Goal: Communication & Community: Answer question/provide support

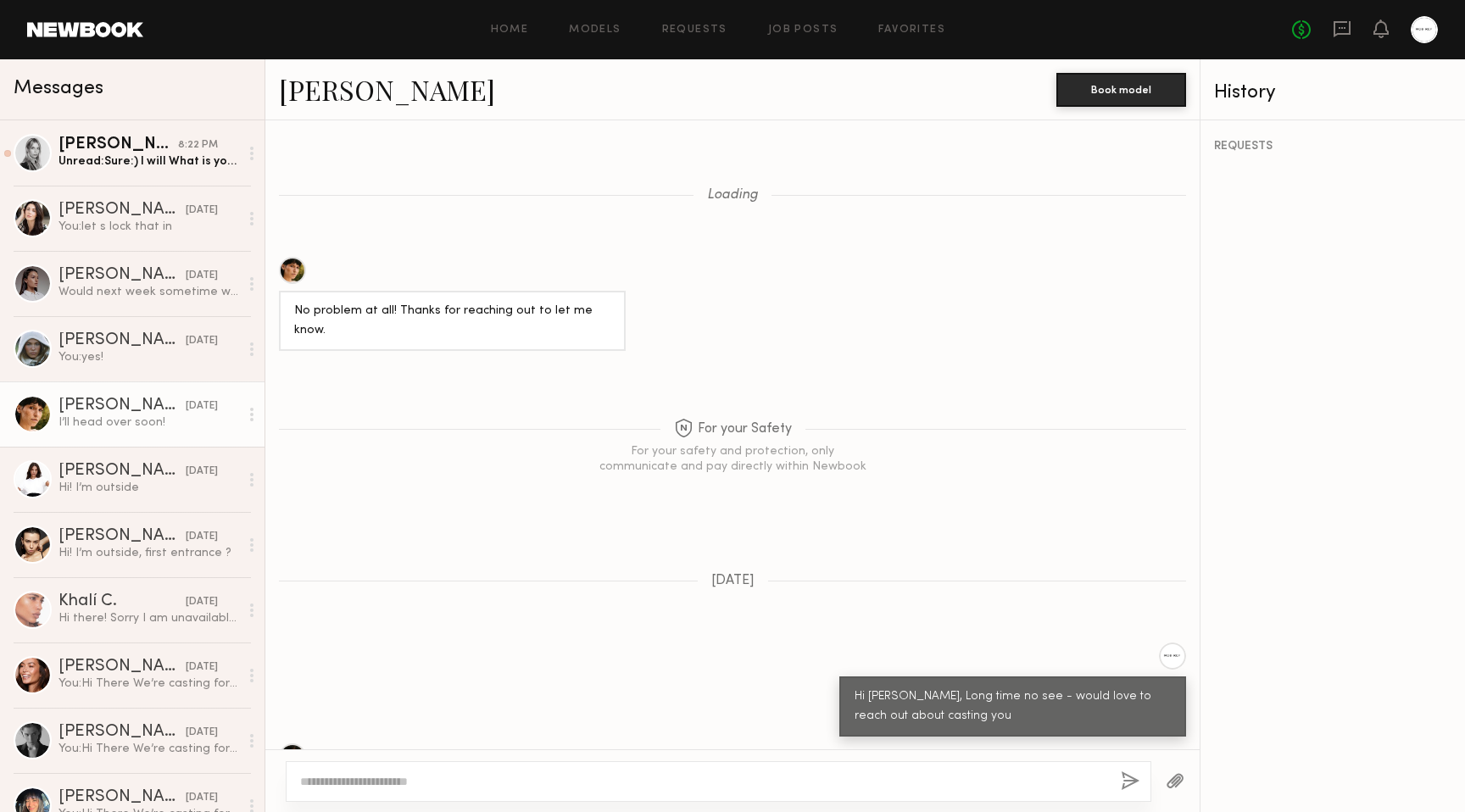
click at [183, 163] on div "Unread: Sure:) I will What is your hours for [DATE] when I can stop by:)?" at bounding box center [149, 161] width 181 height 17
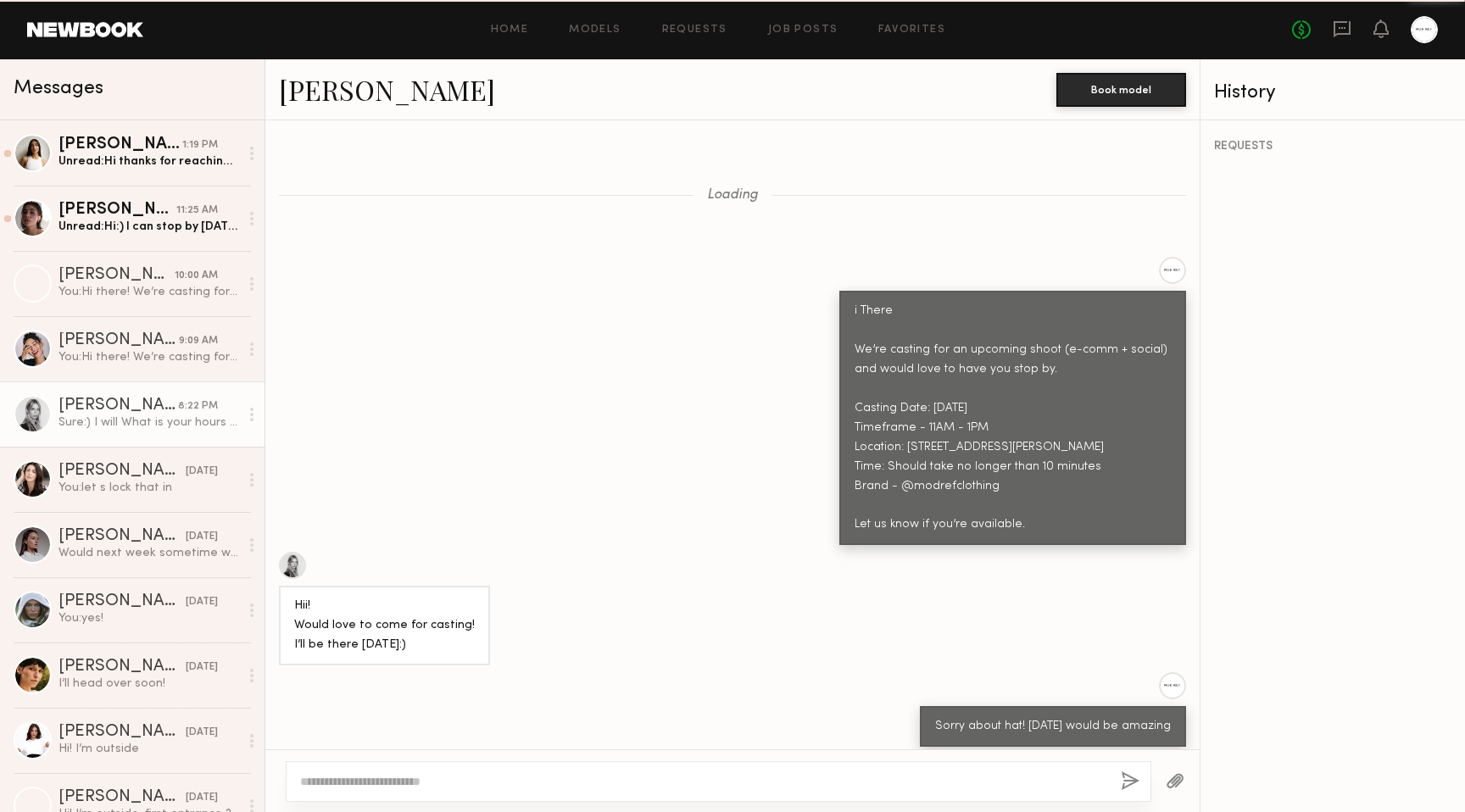
scroll to position [1352, 0]
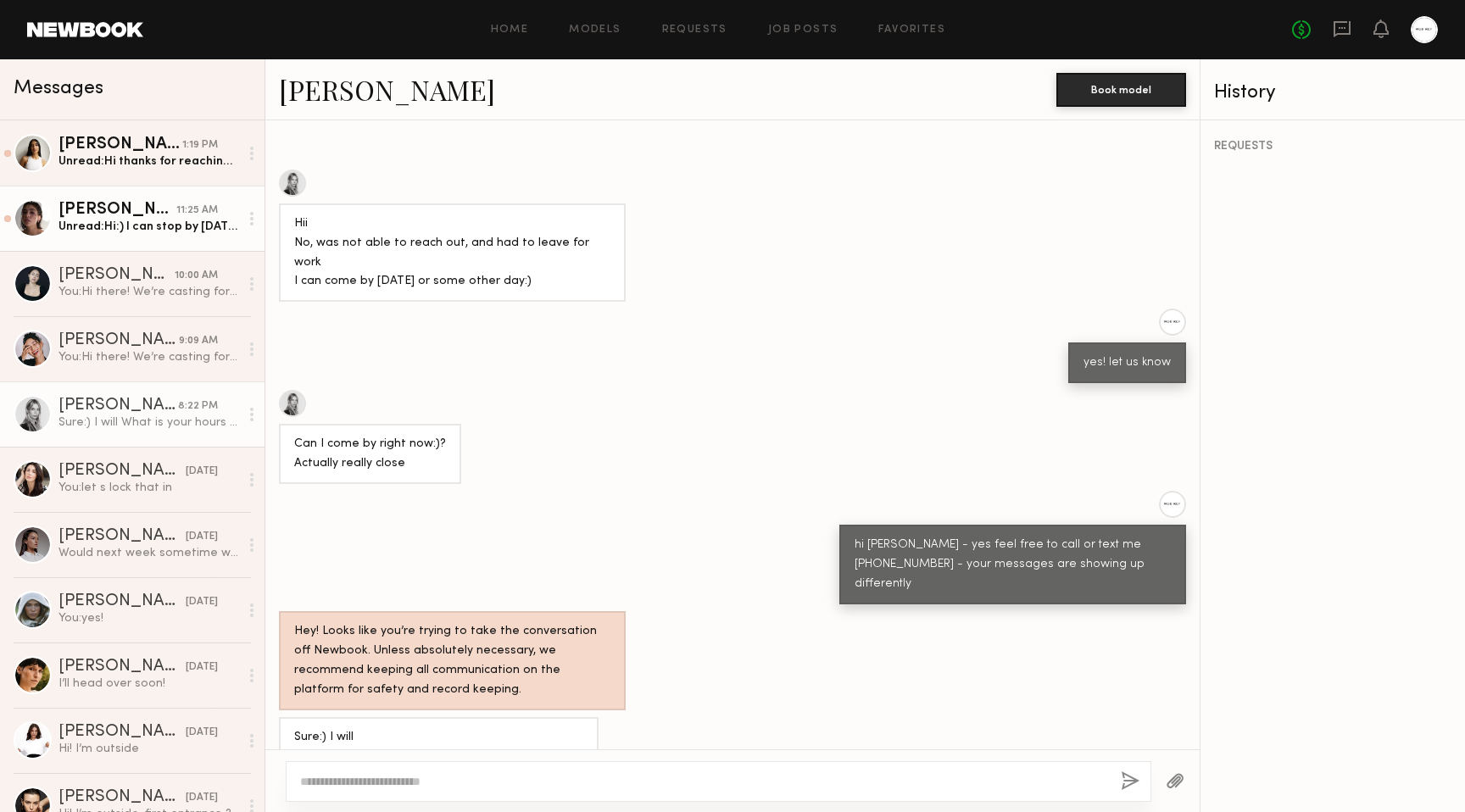
click at [175, 244] on link "Kelsey H. 11:25 AM Unread: Hi:) I can stop by tomorrow around noon!" at bounding box center [132, 218] width 264 height 65
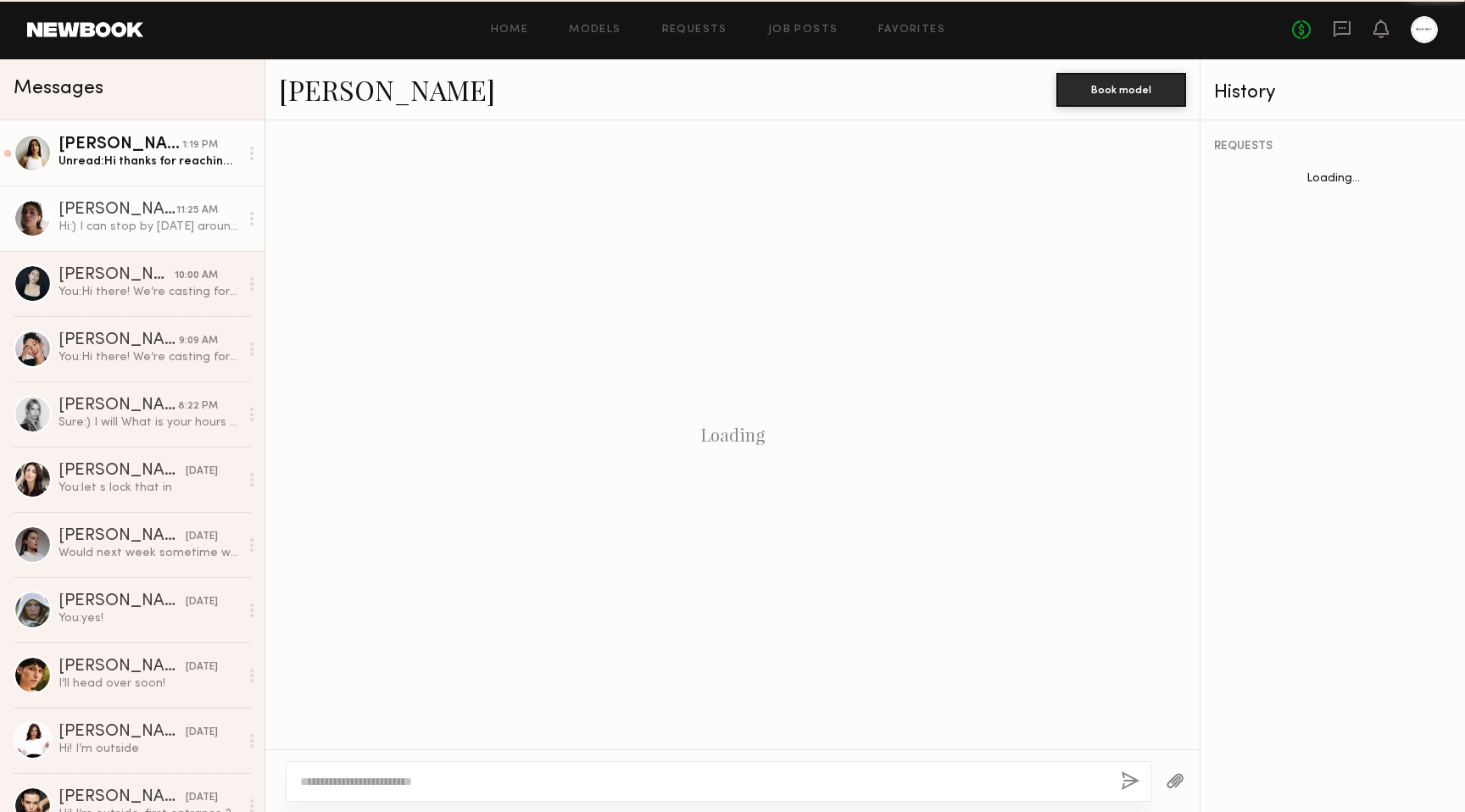
click at [130, 152] on div "Alexis R." at bounding box center [120, 144] width 123 height 17
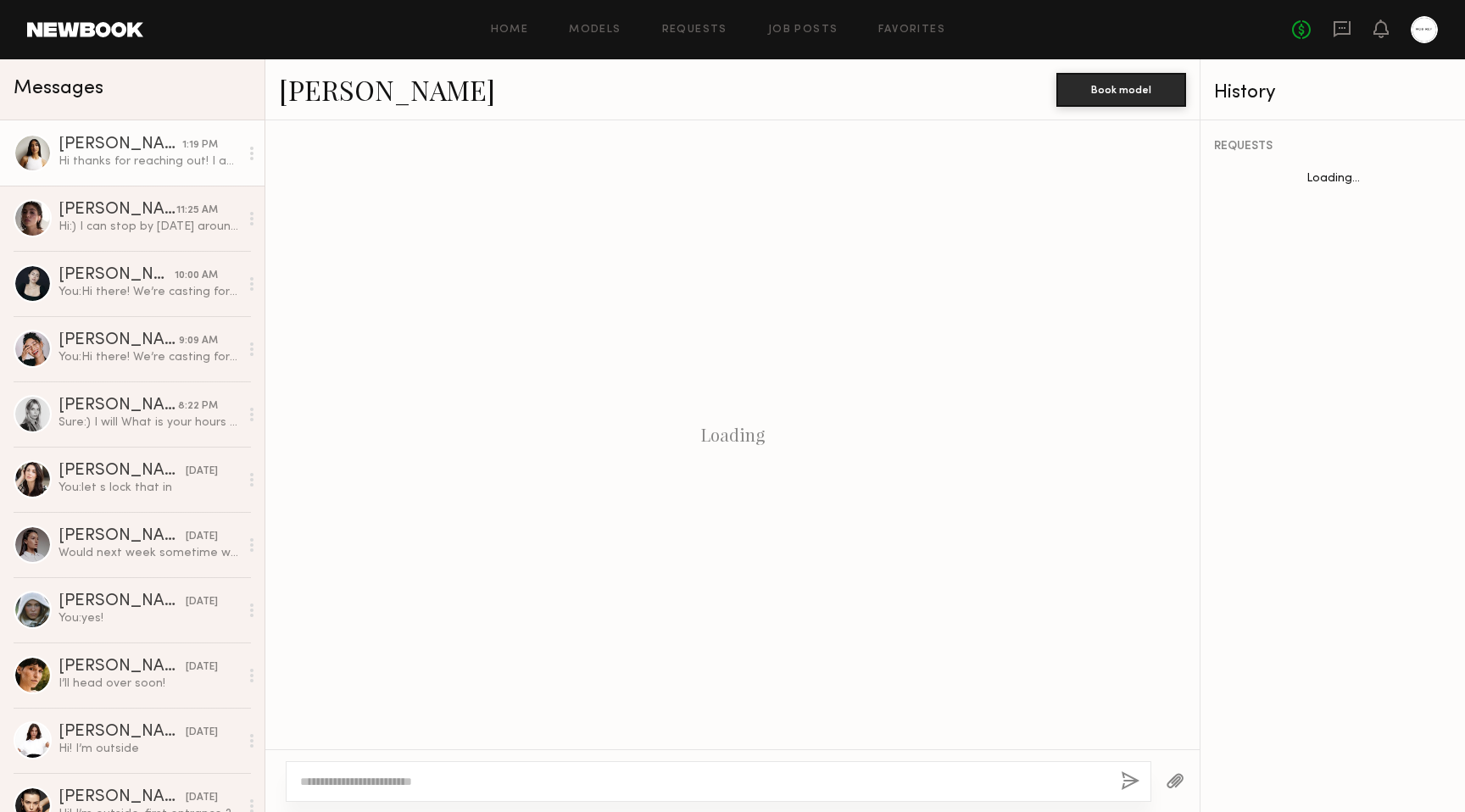
scroll to position [470, 0]
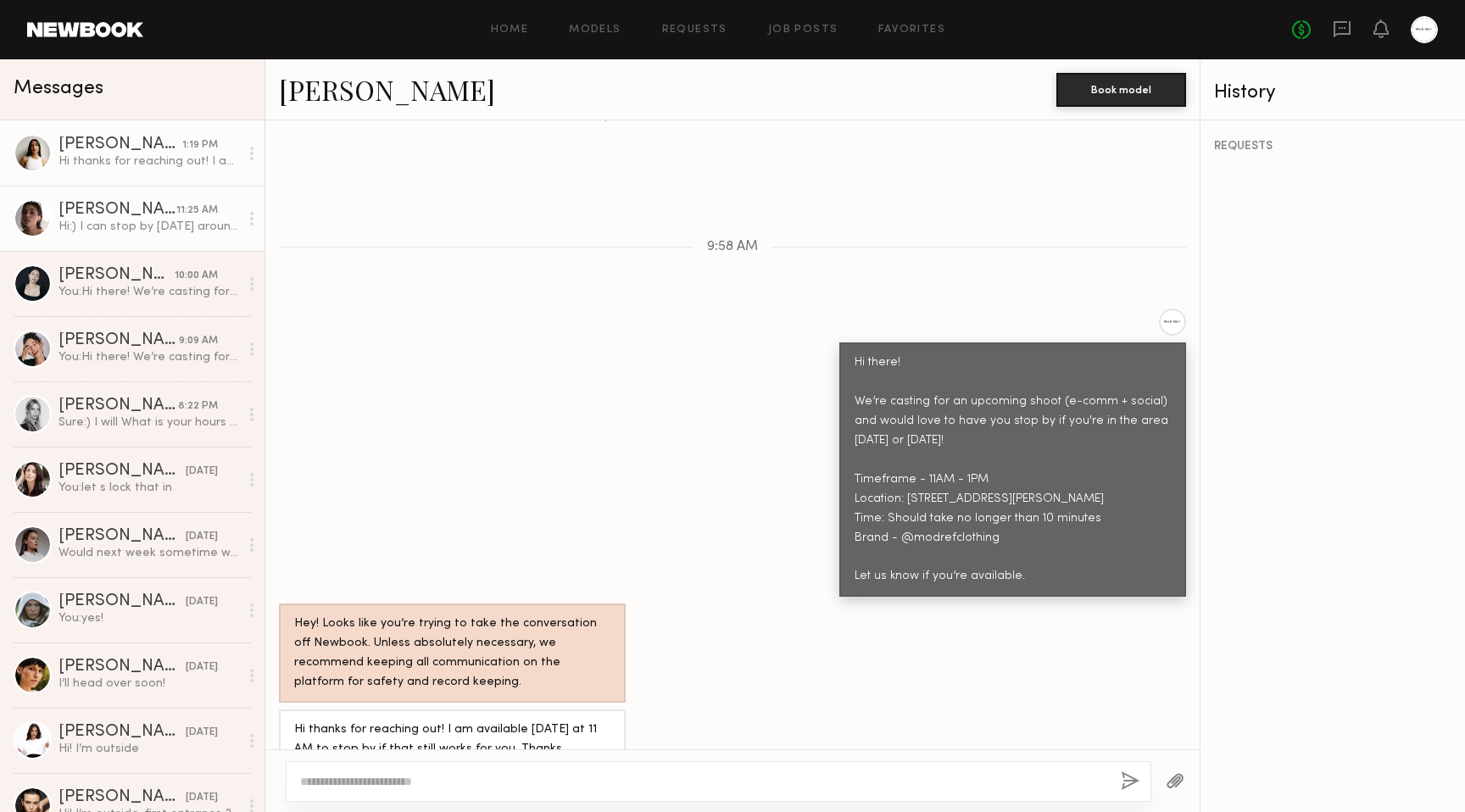
click at [129, 222] on div "Hi:) I can stop by tomorrow around noon!" at bounding box center [149, 227] width 181 height 17
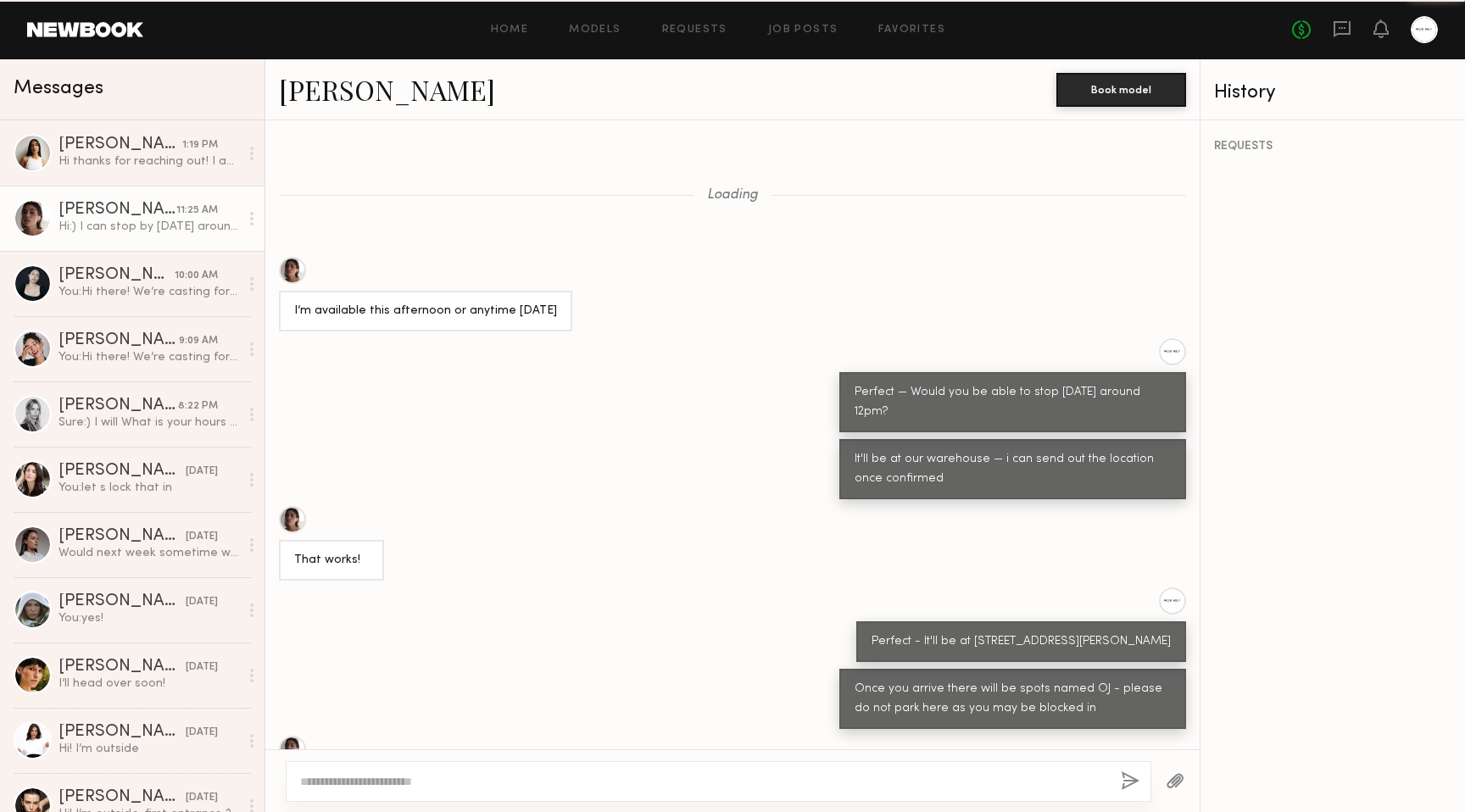
scroll to position [982, 0]
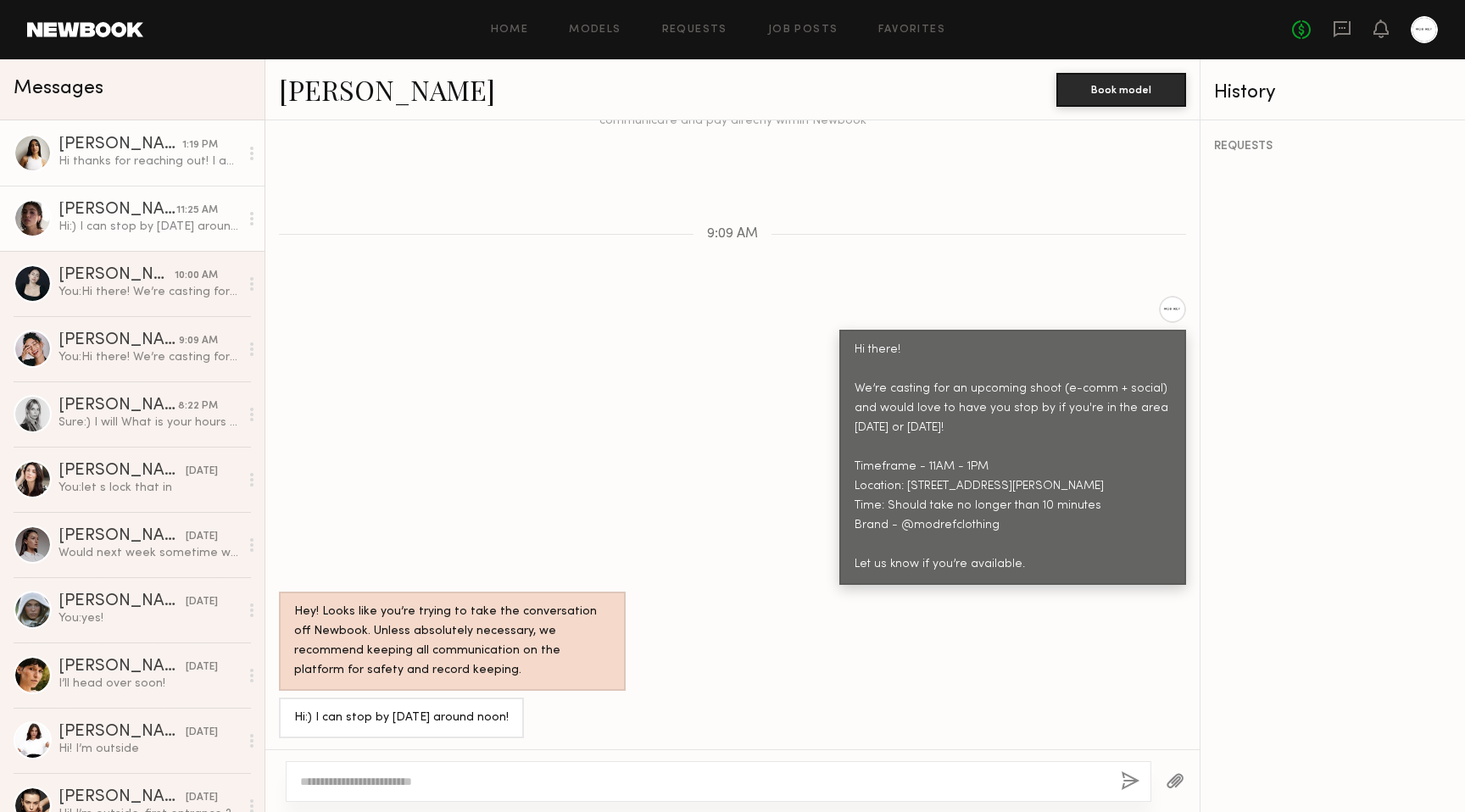
click at [133, 164] on div "Hi thanks for reaching out! I am available tomorrow at 11 AM to stop by if that…" at bounding box center [149, 161] width 181 height 17
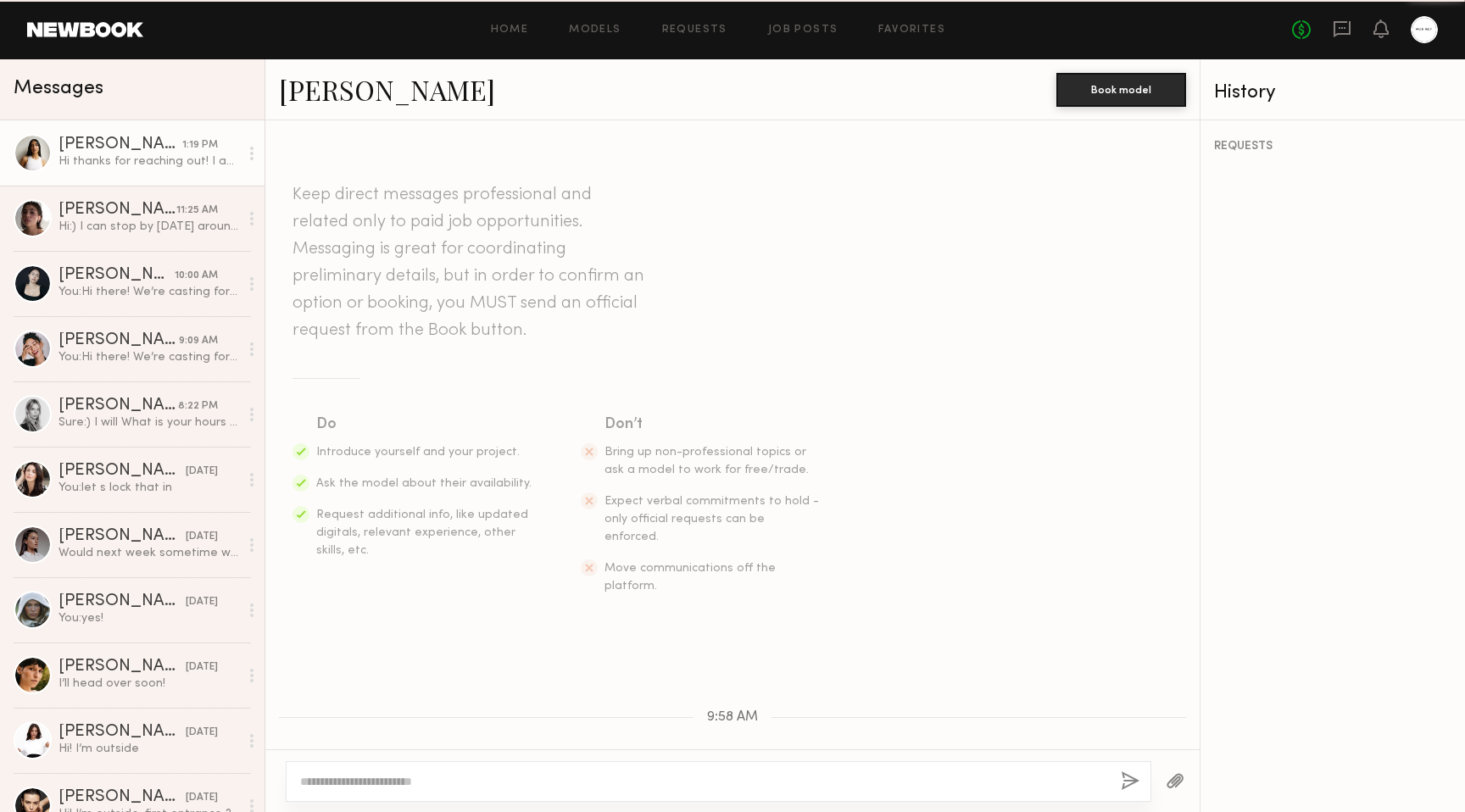
scroll to position [470, 0]
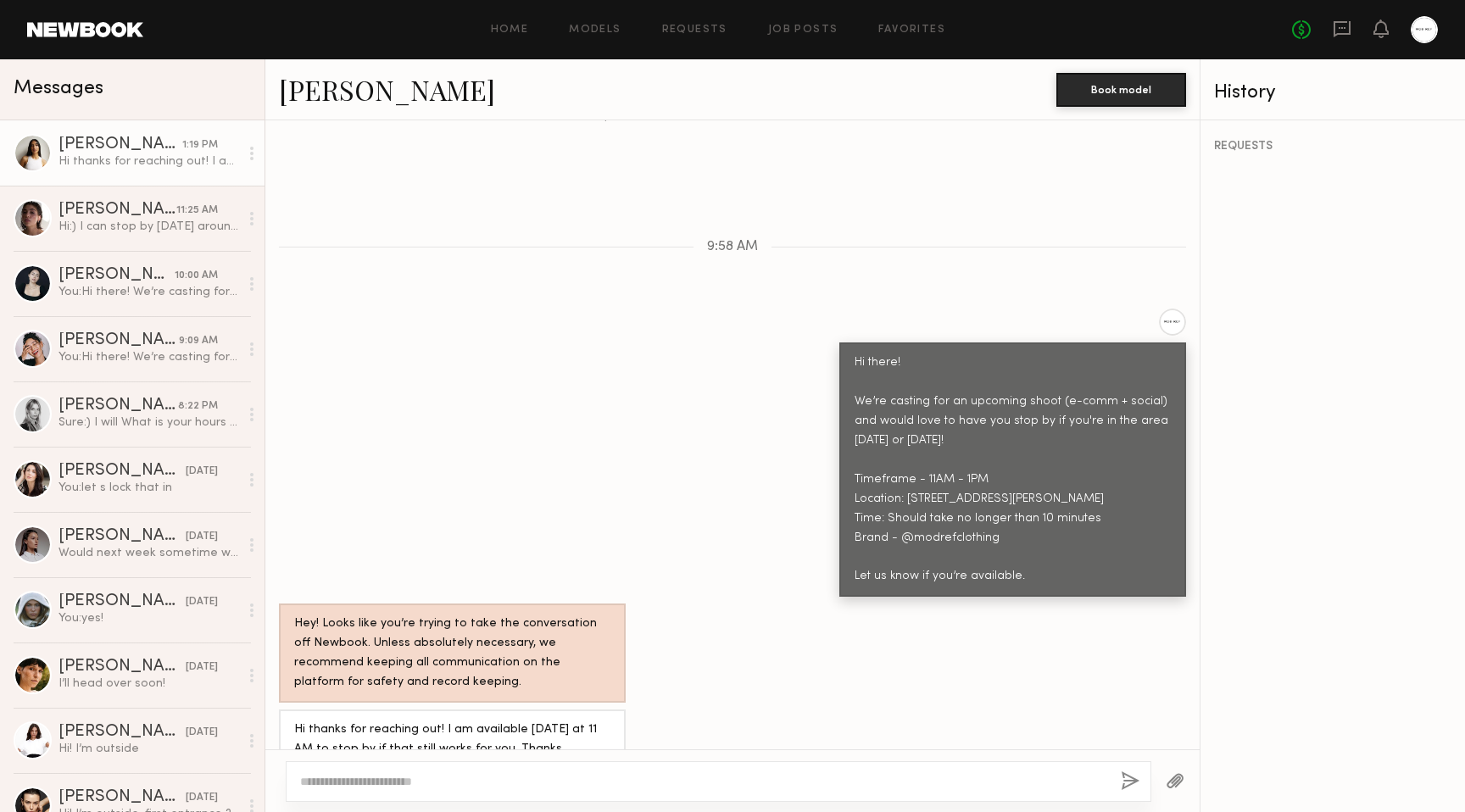
click at [356, 97] on link "Alexis R." at bounding box center [387, 90] width 216 height 37
